Goal: Task Accomplishment & Management: Manage account settings

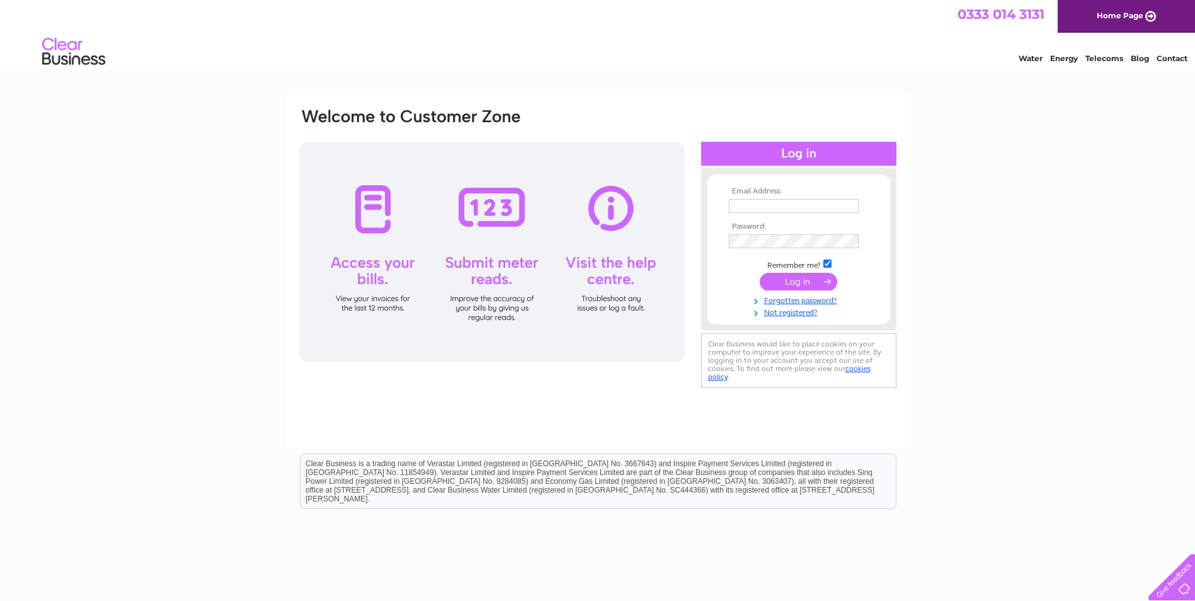
click at [271, 221] on div "Email Address: Password:" at bounding box center [597, 378] width 1195 height 568
click at [776, 203] on input "text" at bounding box center [794, 206] width 130 height 14
type input "[EMAIL_ADDRESS][DOMAIN_NAME]"
click at [760, 274] on input "submit" at bounding box center [798, 283] width 77 height 18
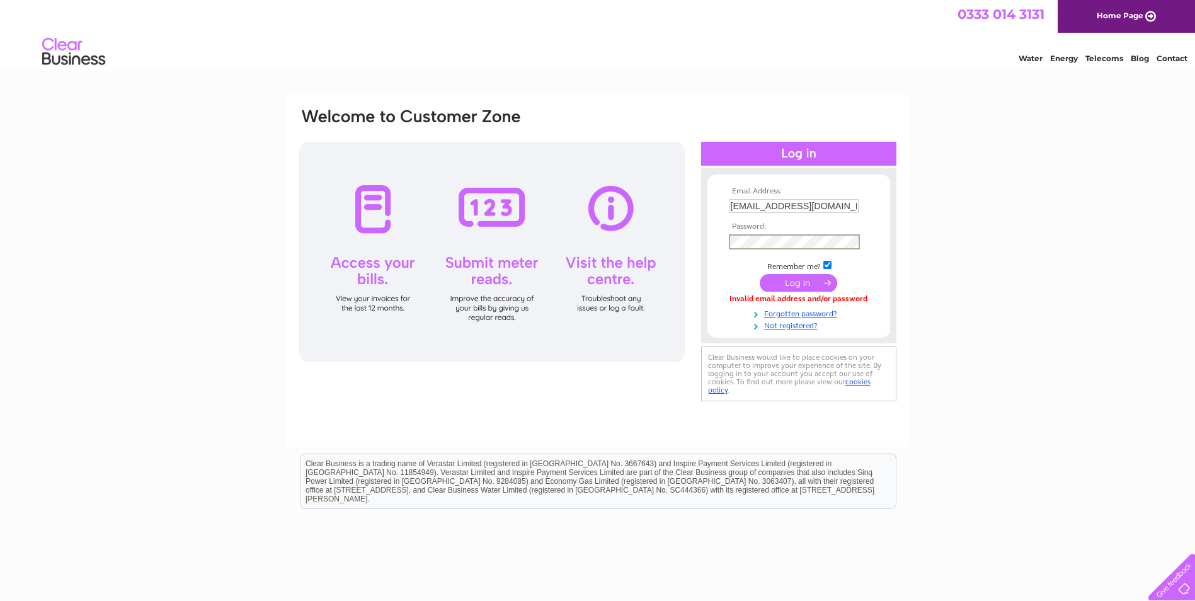
click at [760, 274] on input "submit" at bounding box center [798, 283] width 77 height 18
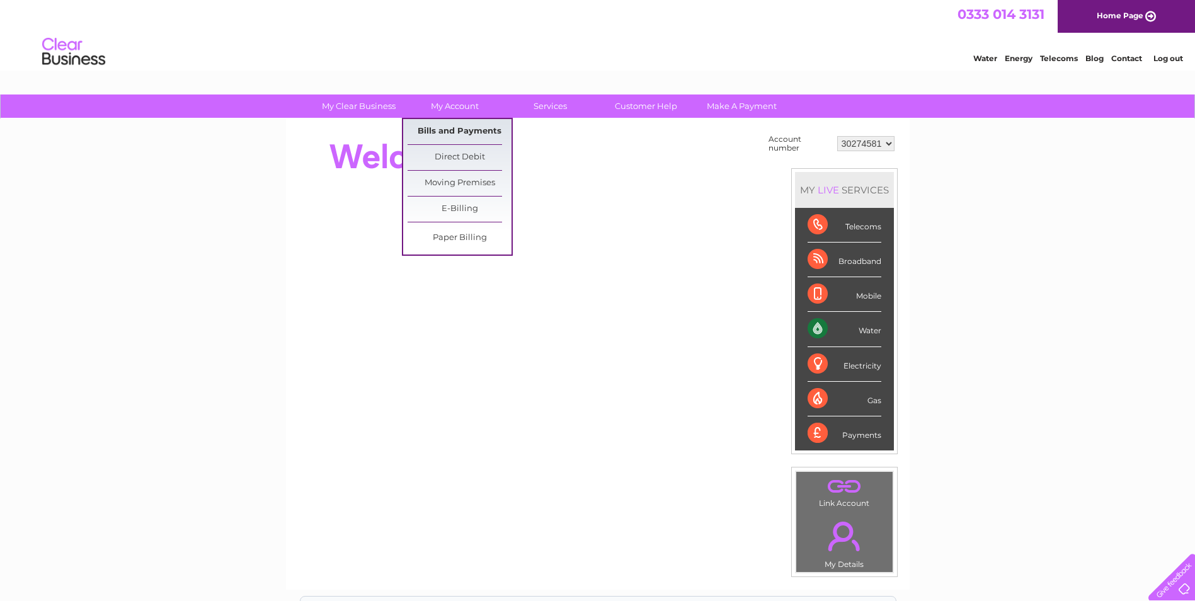
click at [464, 131] on link "Bills and Payments" at bounding box center [460, 131] width 104 height 25
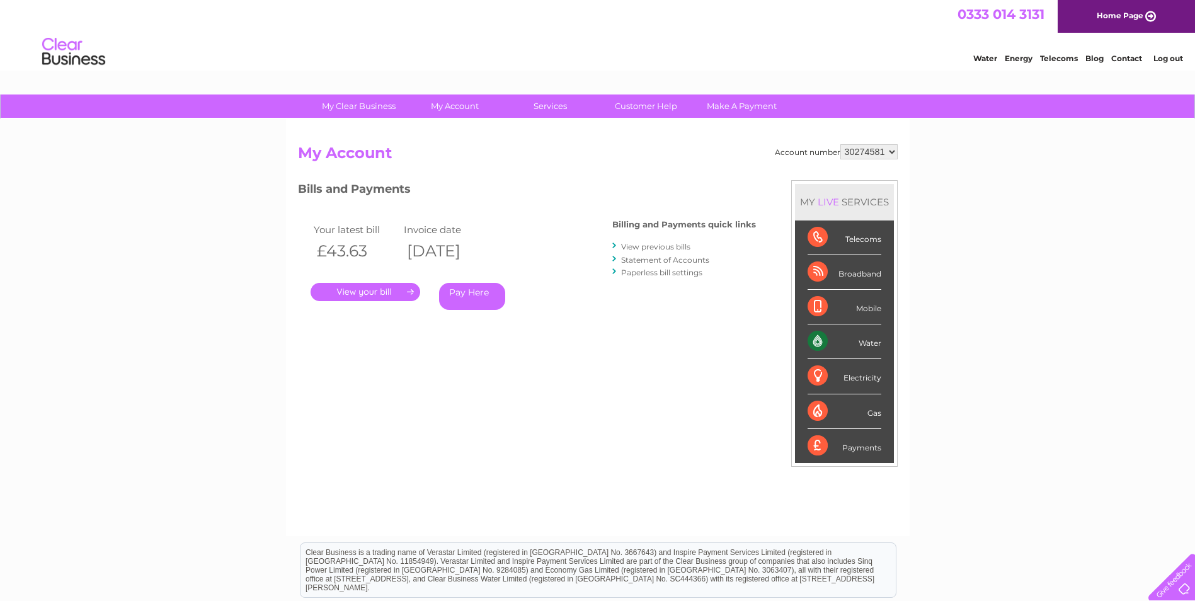
click at [372, 292] on link "." at bounding box center [366, 292] width 110 height 18
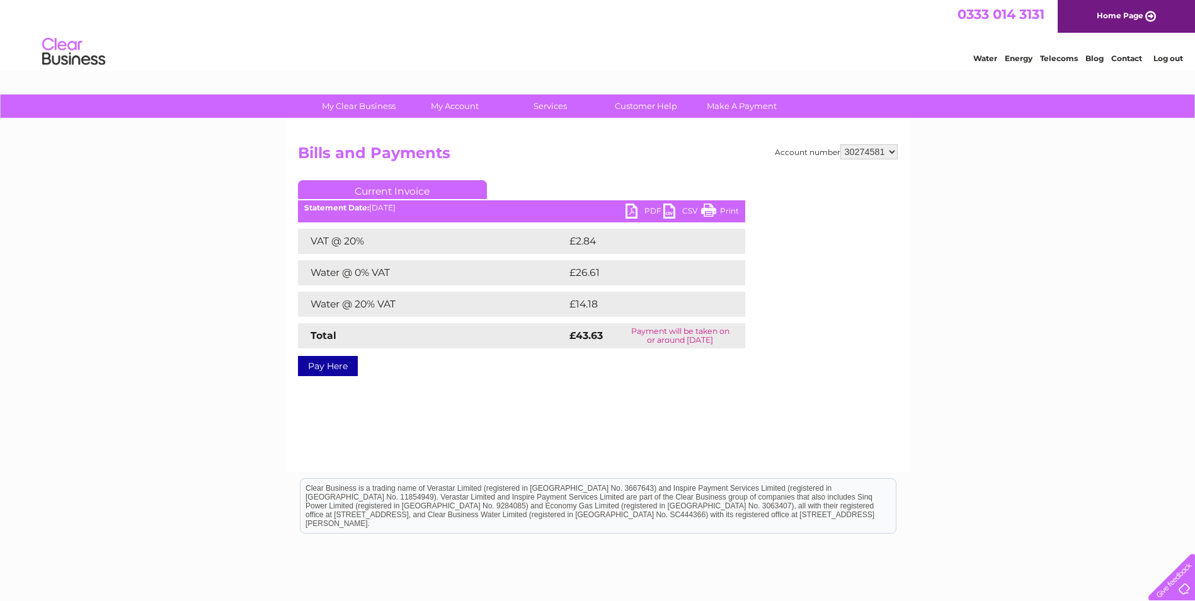
click at [637, 212] on link "PDF" at bounding box center [644, 212] width 38 height 18
